Goal: Information Seeking & Learning: Learn about a topic

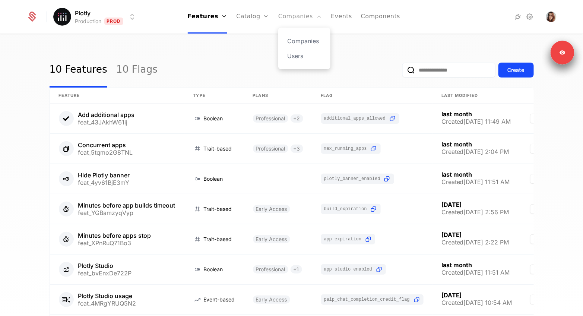
click at [294, 19] on link "Companies" at bounding box center [300, 17] width 44 height 34
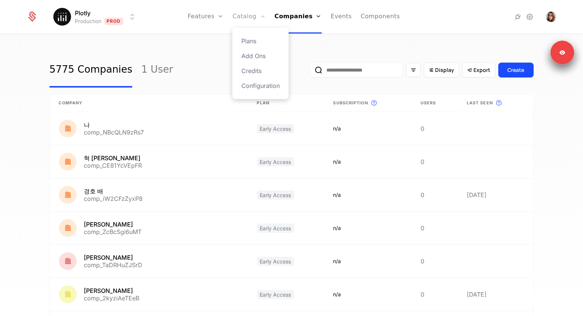
click at [246, 16] on link "Catalog" at bounding box center [248, 17] width 33 height 34
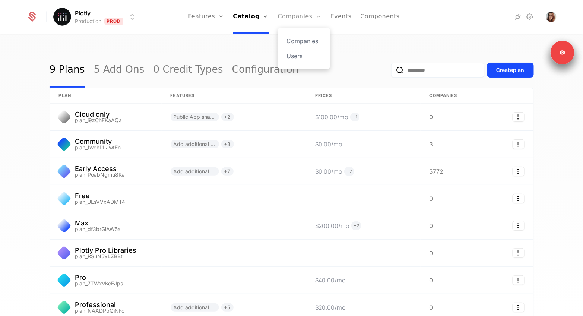
click at [306, 19] on link "Companies" at bounding box center [300, 17] width 44 height 34
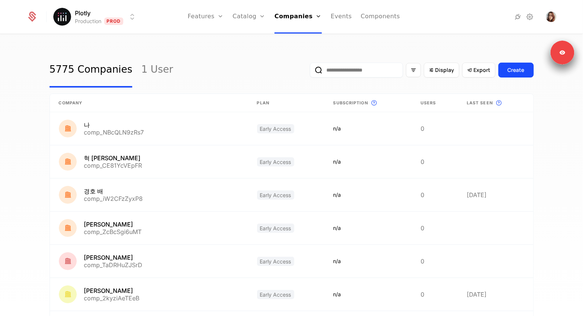
click at [376, 74] on input "email" at bounding box center [356, 70] width 93 height 15
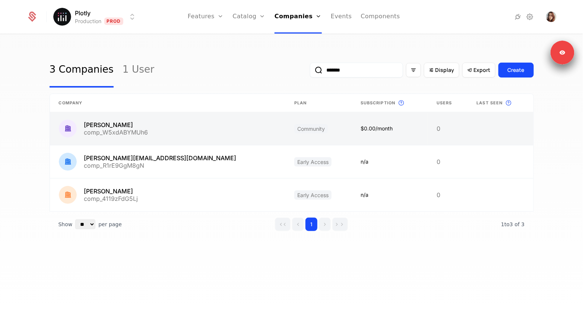
type input "*******"
click at [118, 130] on link at bounding box center [167, 128] width 235 height 33
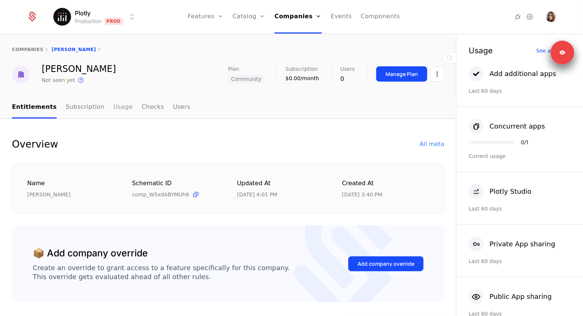
click at [115, 103] on link "Usage" at bounding box center [123, 107] width 19 height 22
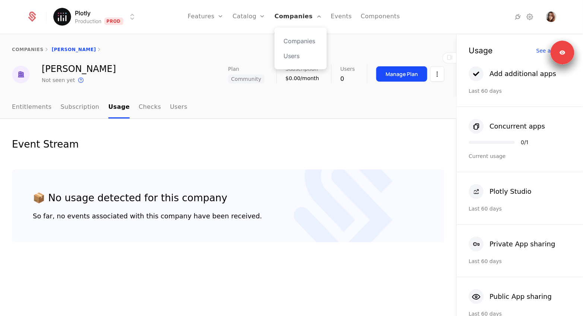
click at [287, 13] on link "Companies" at bounding box center [297, 17] width 47 height 34
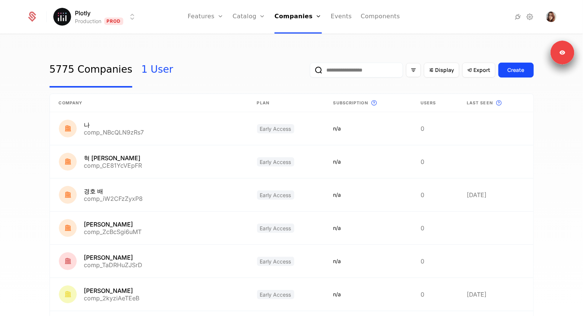
click at [148, 70] on link "1 User" at bounding box center [157, 69] width 32 height 35
click at [468, 101] on span "Last seen" at bounding box center [479, 103] width 26 height 6
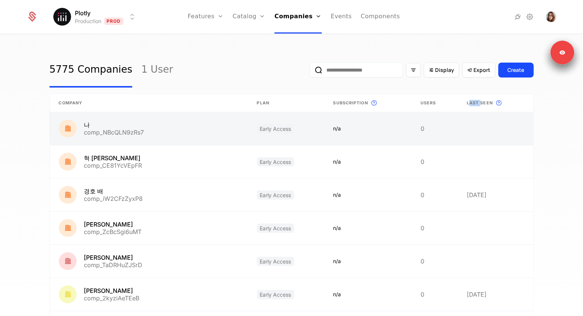
click at [468, 133] on link at bounding box center [494, 128] width 75 height 33
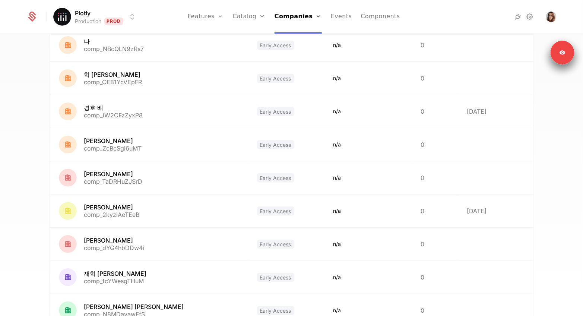
scroll to position [36, 0]
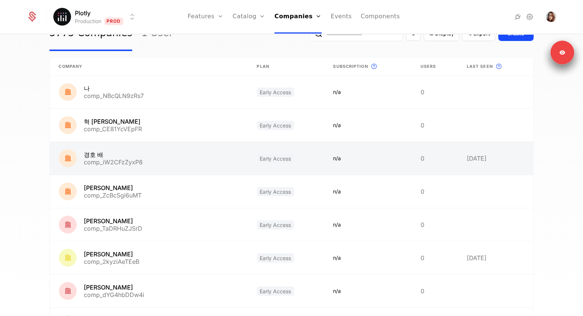
click at [348, 155] on link at bounding box center [367, 158] width 87 height 33
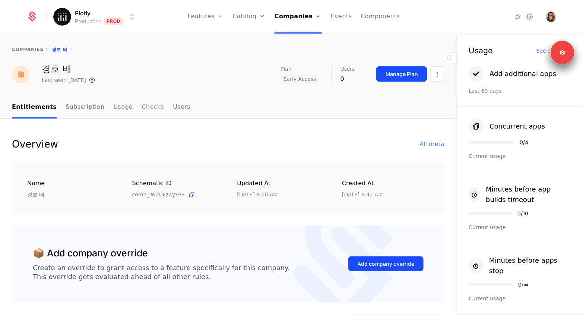
click at [149, 111] on link "Checks" at bounding box center [152, 107] width 22 height 22
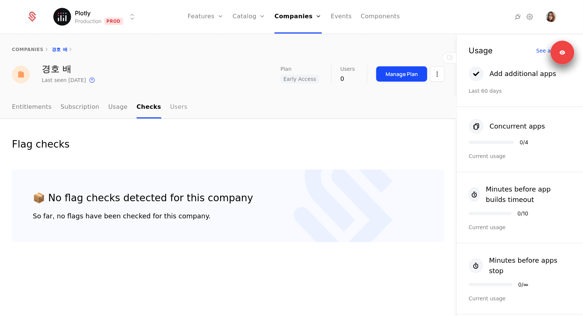
click at [174, 107] on link "Users" at bounding box center [178, 107] width 17 height 22
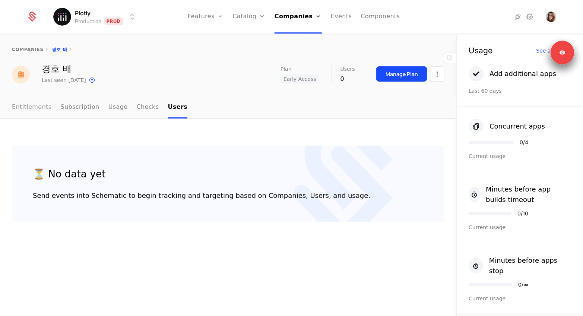
click at [41, 109] on link "Entitlements" at bounding box center [32, 107] width 40 height 22
click at [293, 15] on link "Companies" at bounding box center [297, 17] width 47 height 34
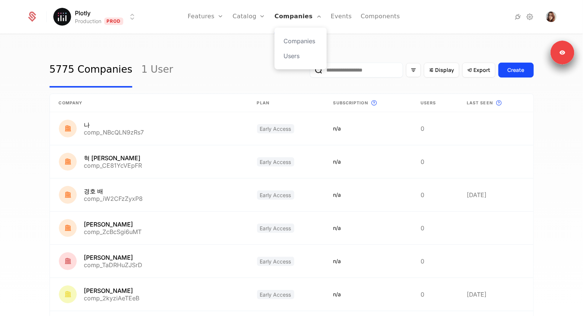
click at [292, 19] on link "Companies" at bounding box center [297, 17] width 47 height 34
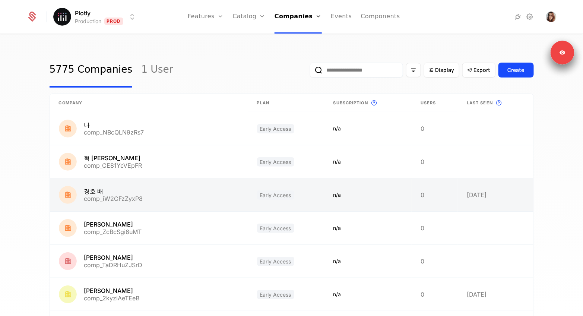
click at [176, 204] on link at bounding box center [149, 194] width 198 height 33
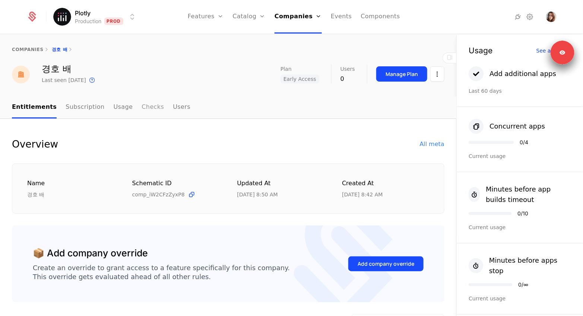
click at [142, 106] on link "Checks" at bounding box center [152, 107] width 22 height 22
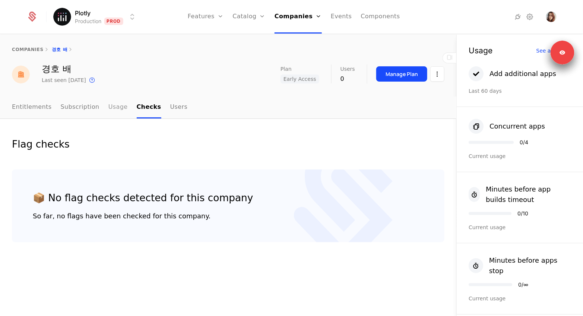
click at [109, 111] on link "Usage" at bounding box center [117, 107] width 19 height 22
click at [286, 20] on link "Companies" at bounding box center [297, 17] width 47 height 34
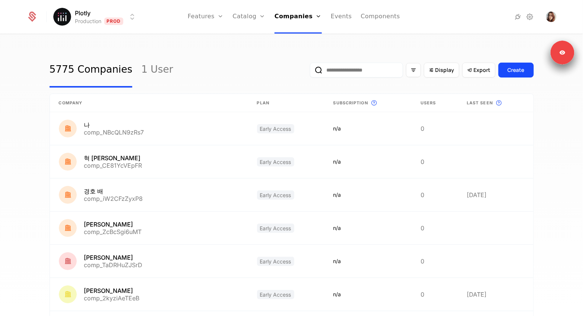
click at [342, 76] on input "email" at bounding box center [356, 70] width 93 height 15
type input "*******"
click at [310, 71] on button "submit" at bounding box center [310, 71] width 0 height 0
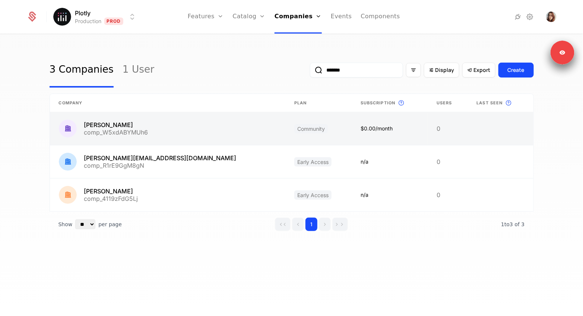
click at [159, 129] on link at bounding box center [167, 128] width 235 height 33
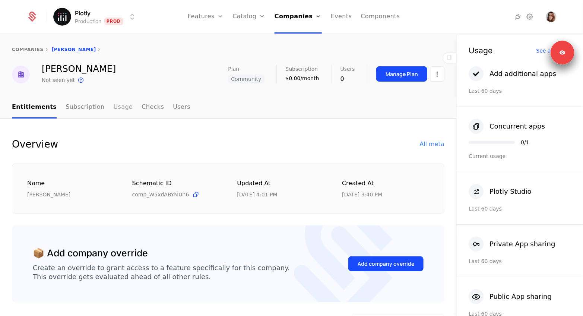
click at [115, 108] on link "Usage" at bounding box center [123, 107] width 19 height 22
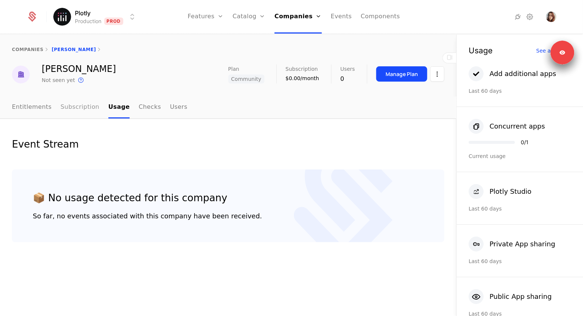
click at [79, 116] on link "Subscription" at bounding box center [80, 107] width 39 height 22
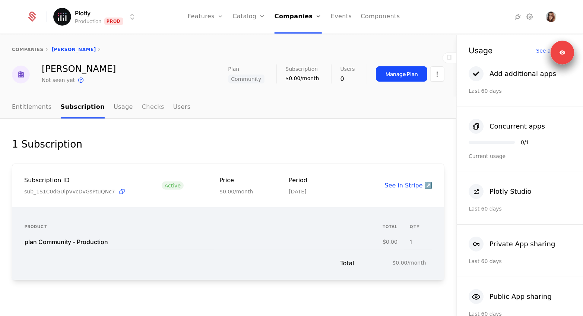
click at [147, 111] on link "Checks" at bounding box center [153, 107] width 22 height 22
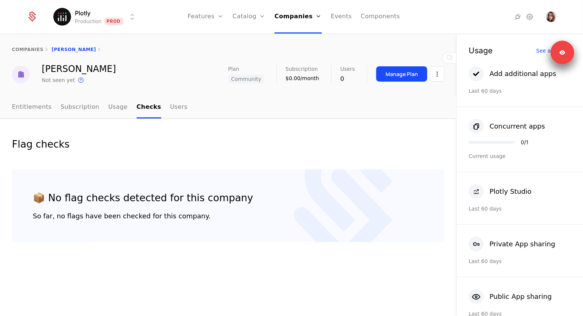
click at [122, 109] on ul "Entitlements Subscription Usage Checks Users" at bounding box center [99, 107] width 175 height 22
